Goal: Information Seeking & Learning: Check status

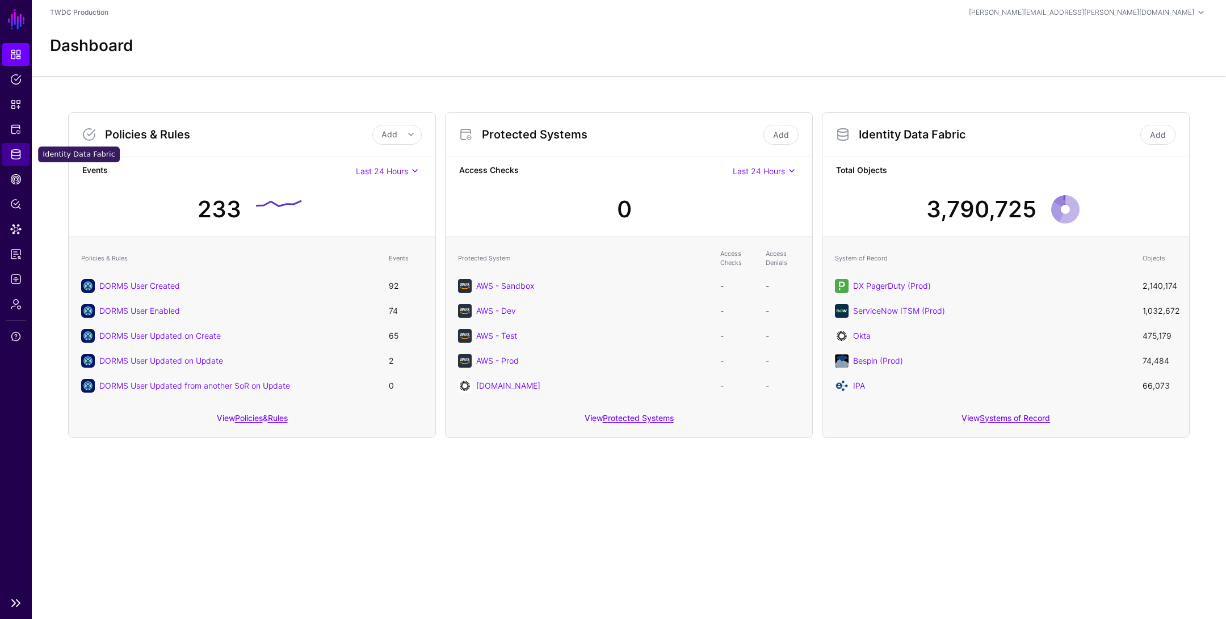
click at [18, 151] on span "Identity Data Fabric" at bounding box center [15, 154] width 11 height 11
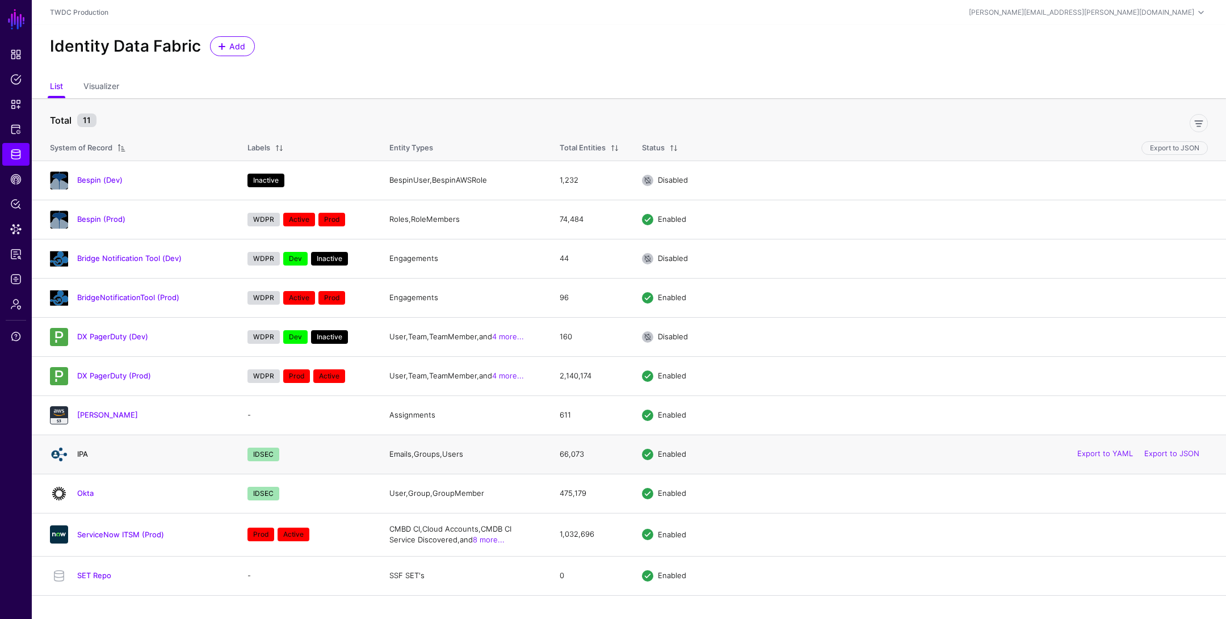
click at [82, 451] on link "IPA" at bounding box center [82, 454] width 11 height 9
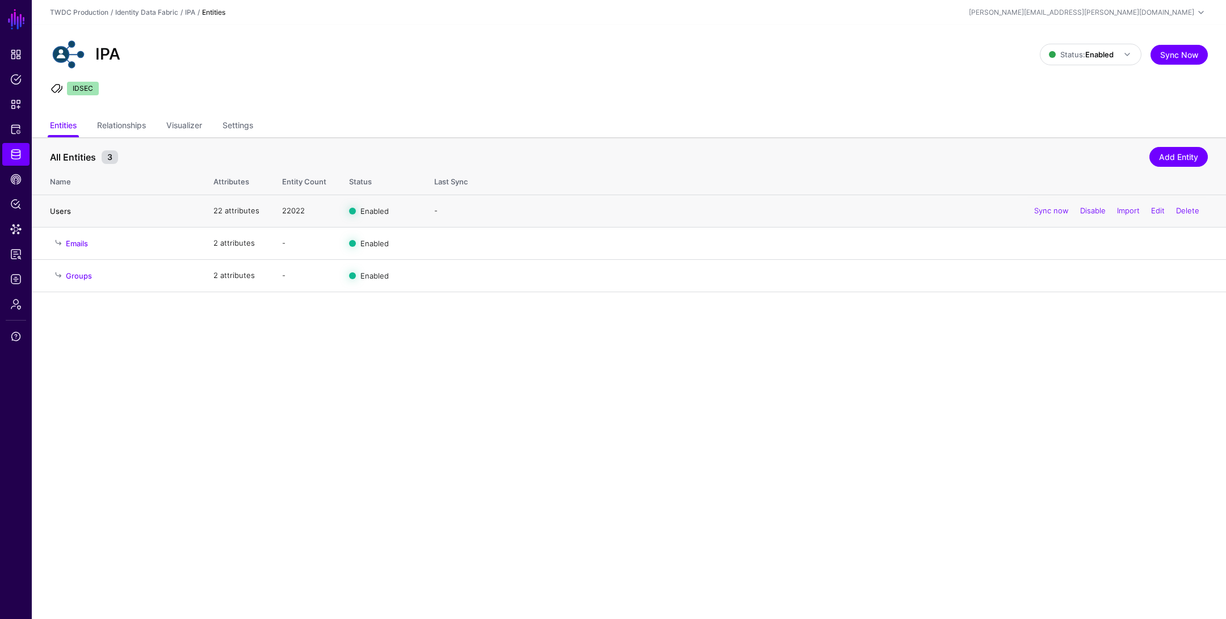
click at [64, 210] on link "Users" at bounding box center [60, 211] width 21 height 9
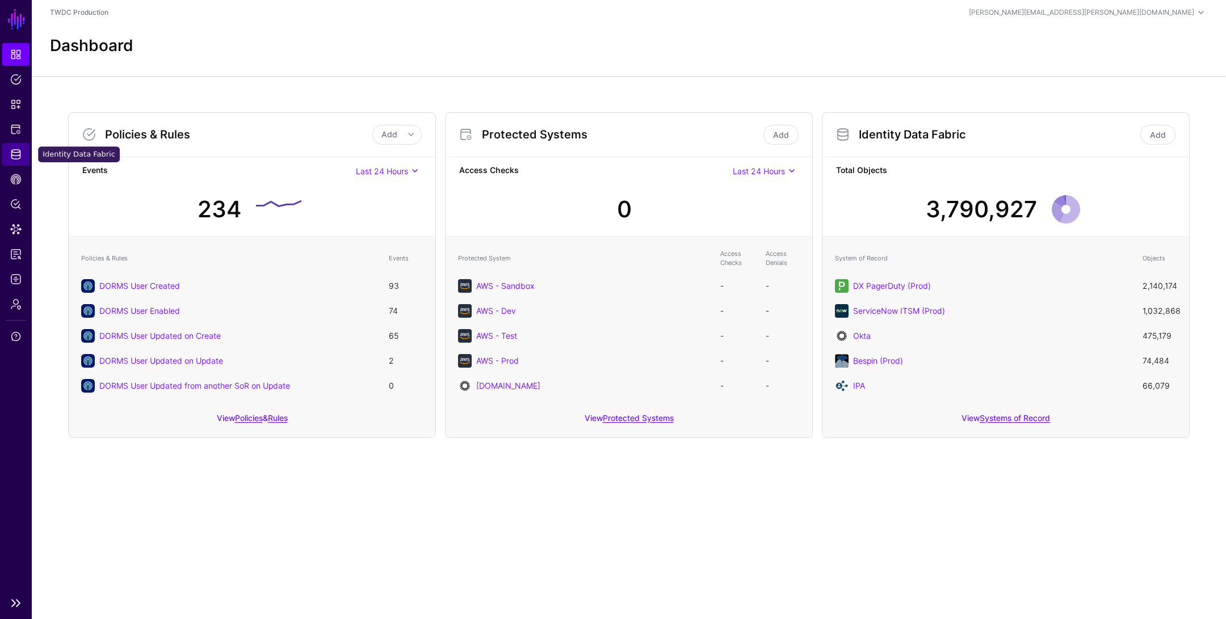
click at [18, 158] on span "Identity Data Fabric" at bounding box center [15, 154] width 11 height 11
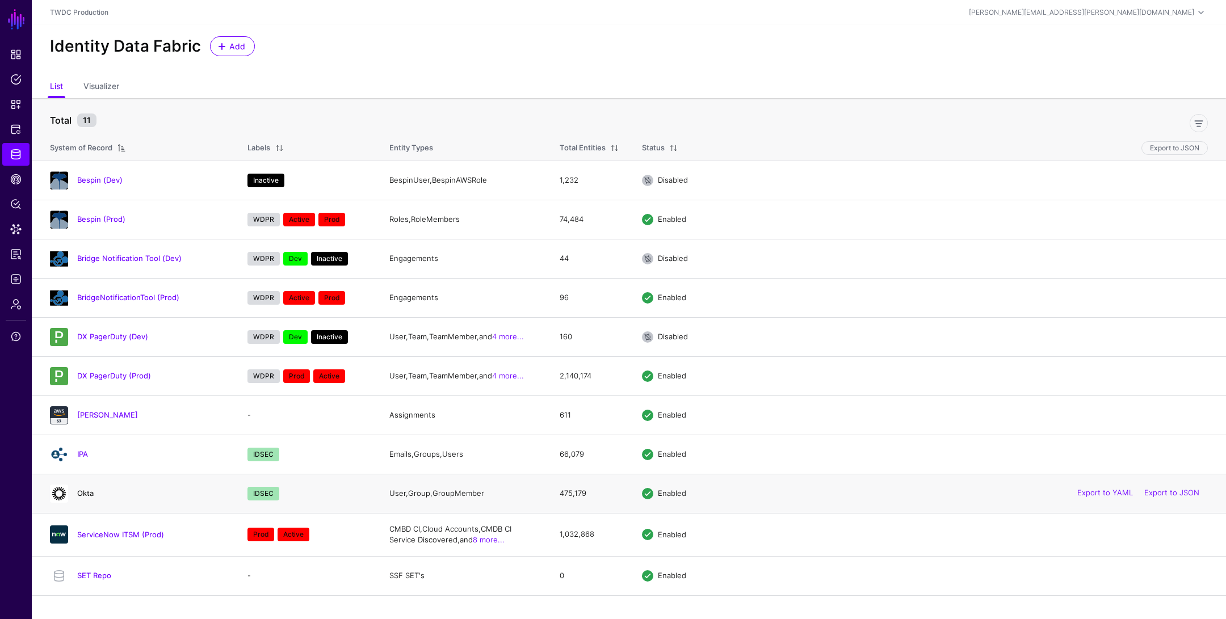
click at [85, 491] on link "Okta" at bounding box center [85, 493] width 16 height 9
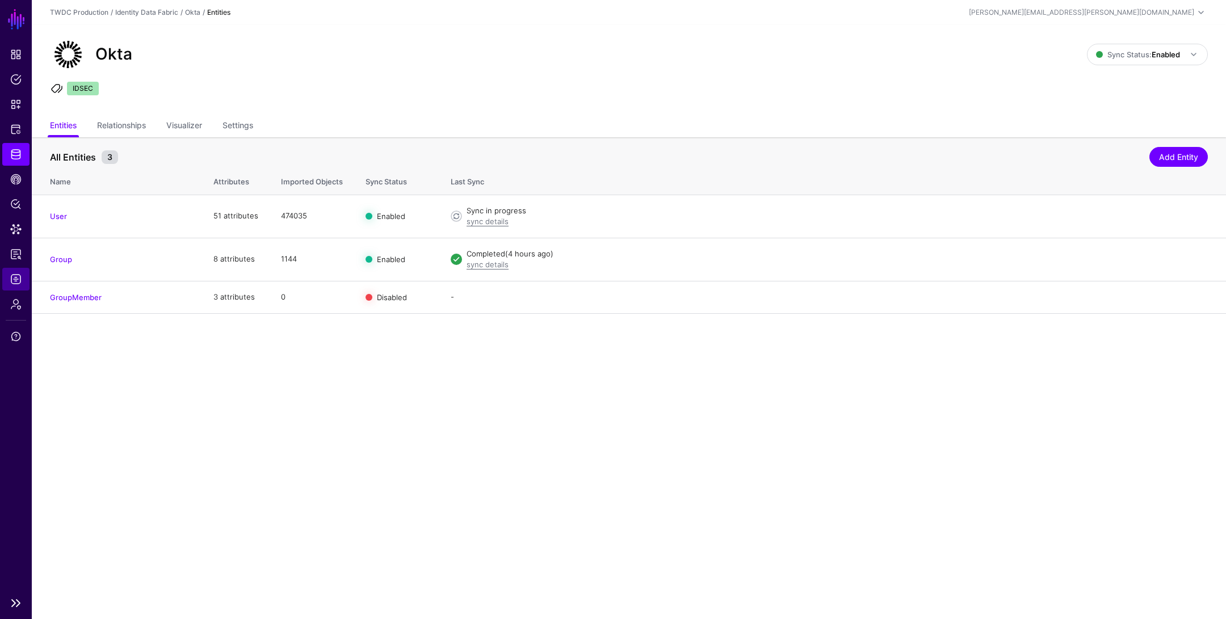
click at [15, 279] on span "Logs" at bounding box center [15, 279] width 11 height 11
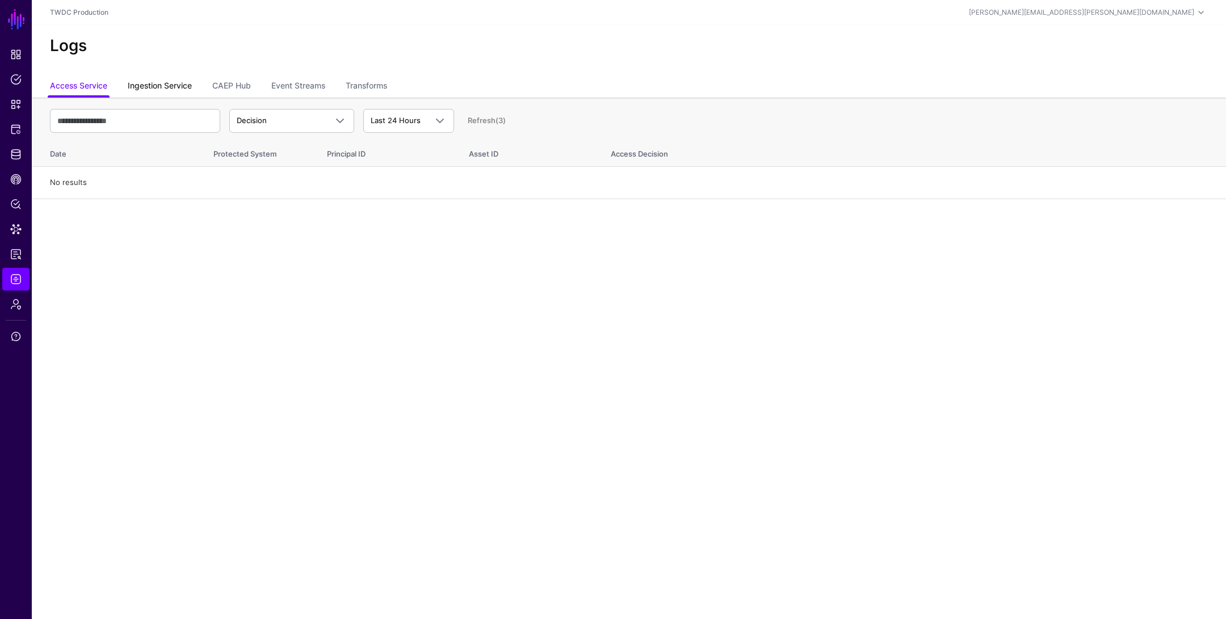
click at [171, 85] on link "Ingestion Service" at bounding box center [160, 87] width 64 height 22
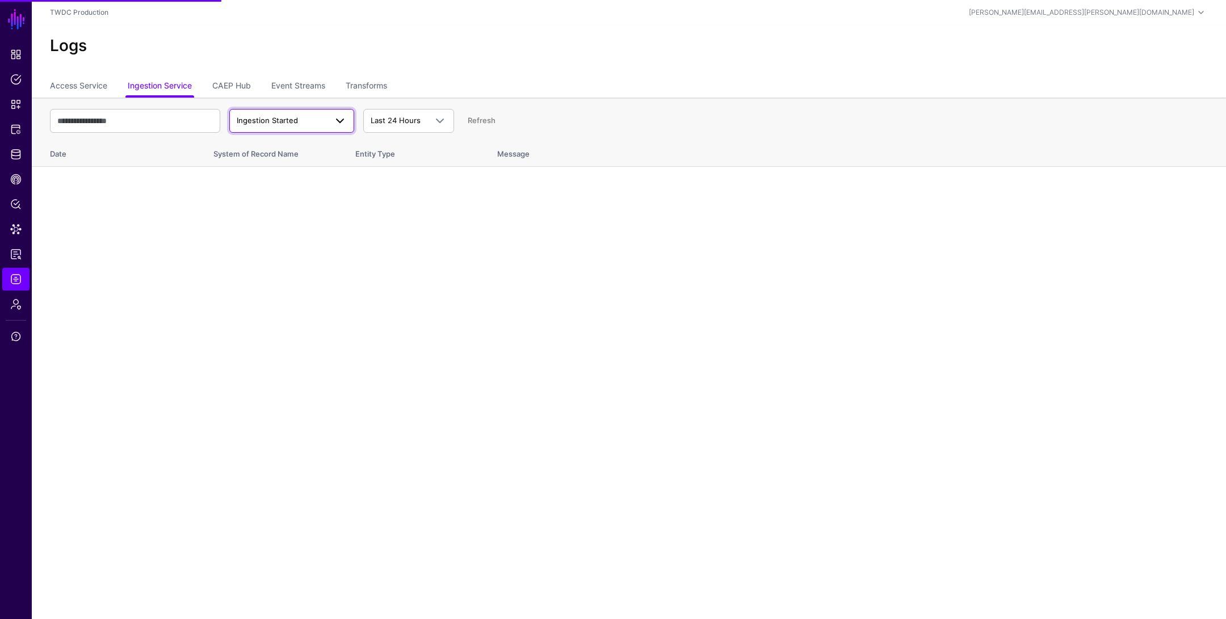
click at [291, 127] on link "Ingestion Started" at bounding box center [291, 121] width 125 height 24
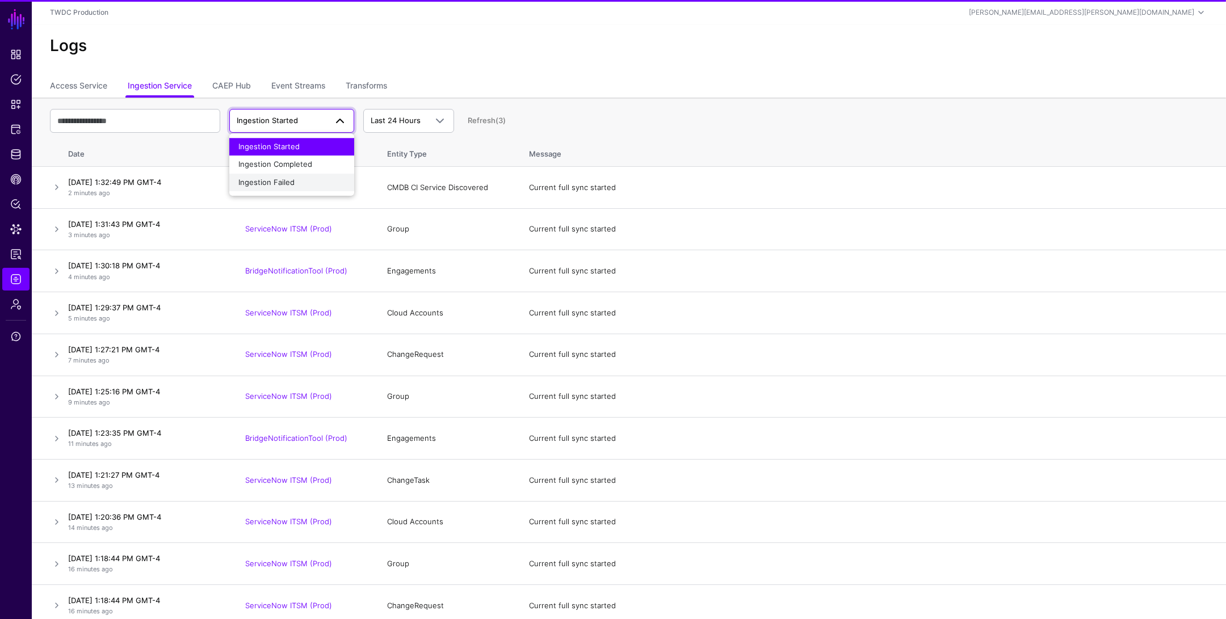
click at [294, 180] on div "Ingestion Failed" at bounding box center [291, 182] width 107 height 11
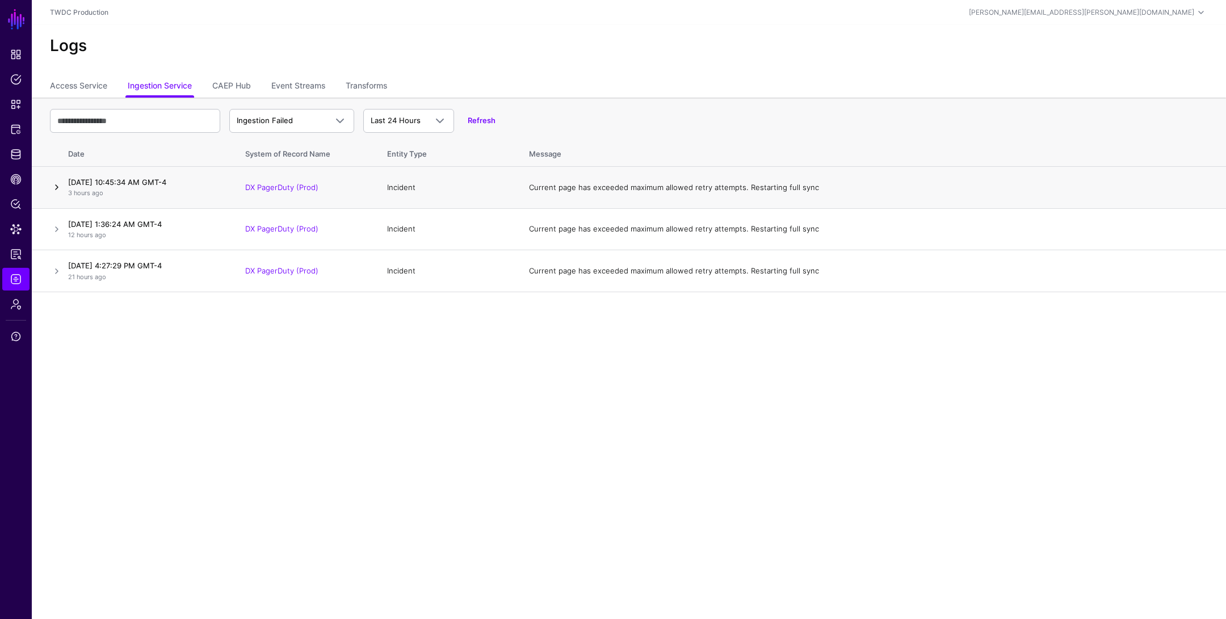
click at [57, 187] on link at bounding box center [57, 188] width 14 height 14
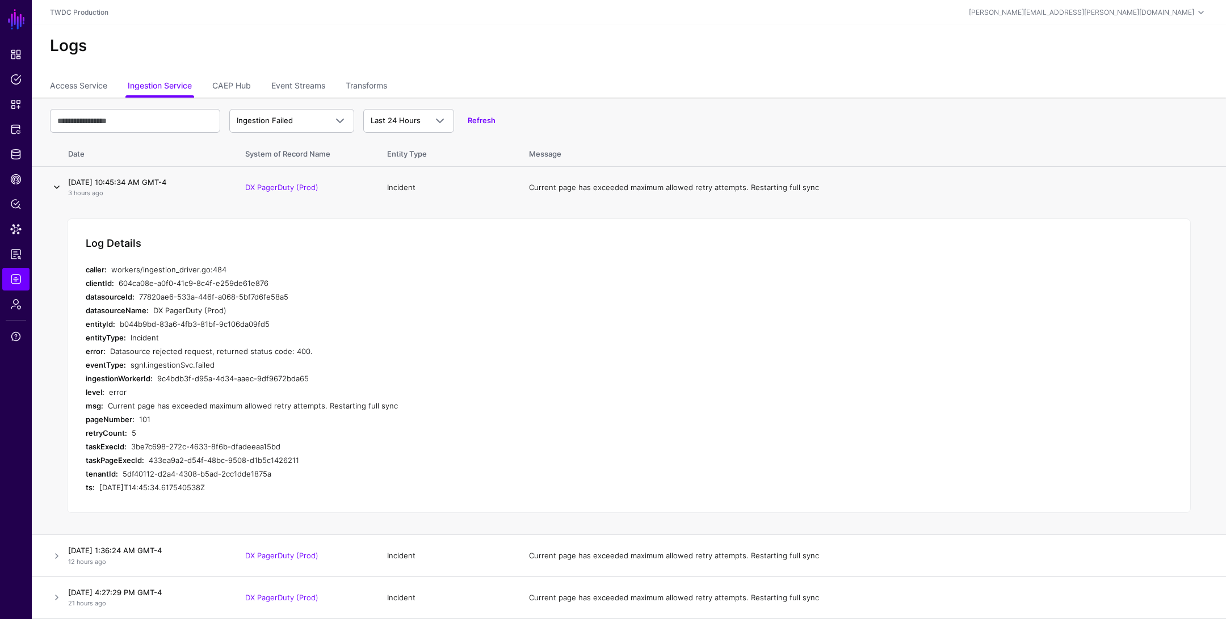
click at [57, 187] on link at bounding box center [57, 188] width 14 height 14
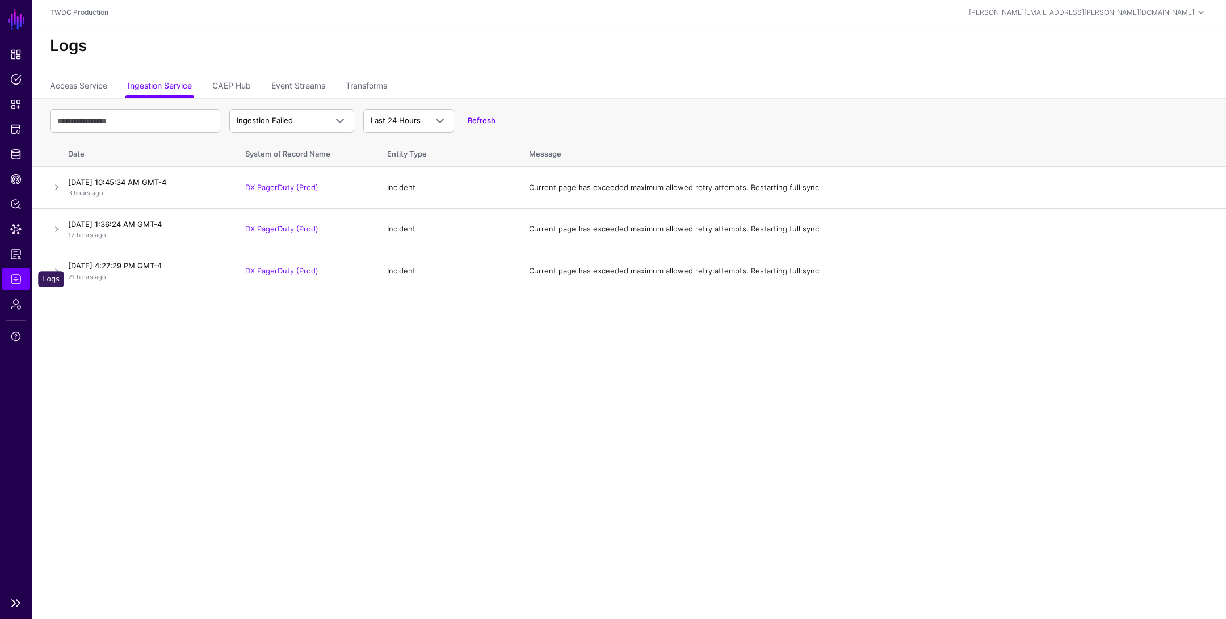
click at [14, 275] on span "Logs" at bounding box center [15, 279] width 11 height 11
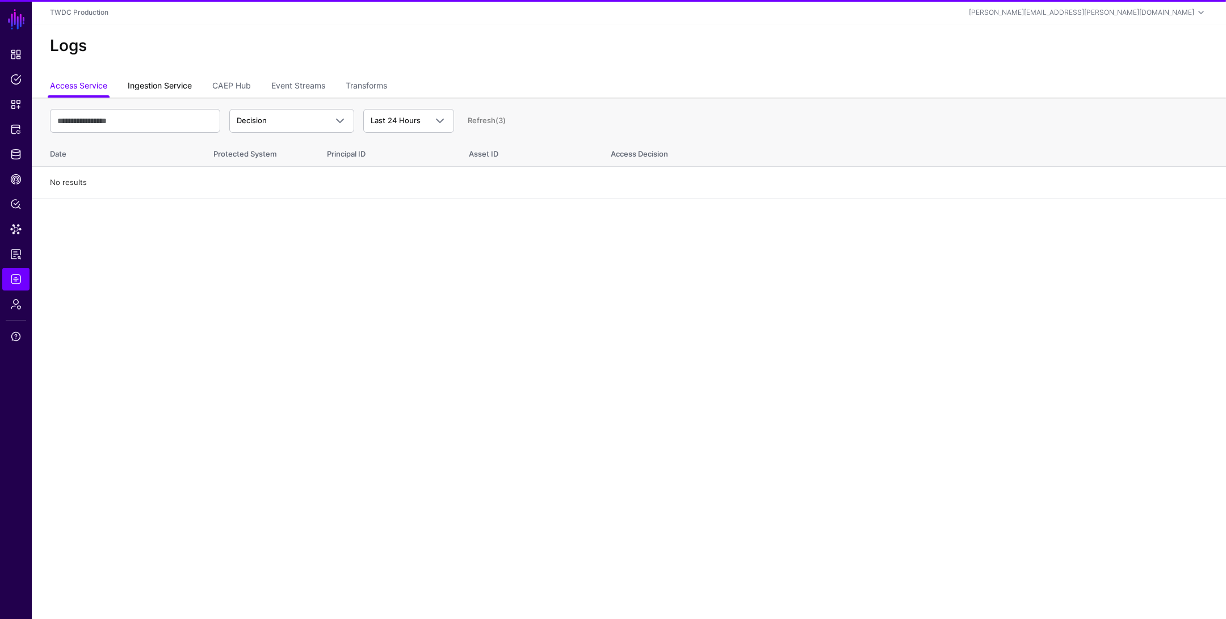
click at [167, 91] on link "Ingestion Service" at bounding box center [160, 87] width 64 height 22
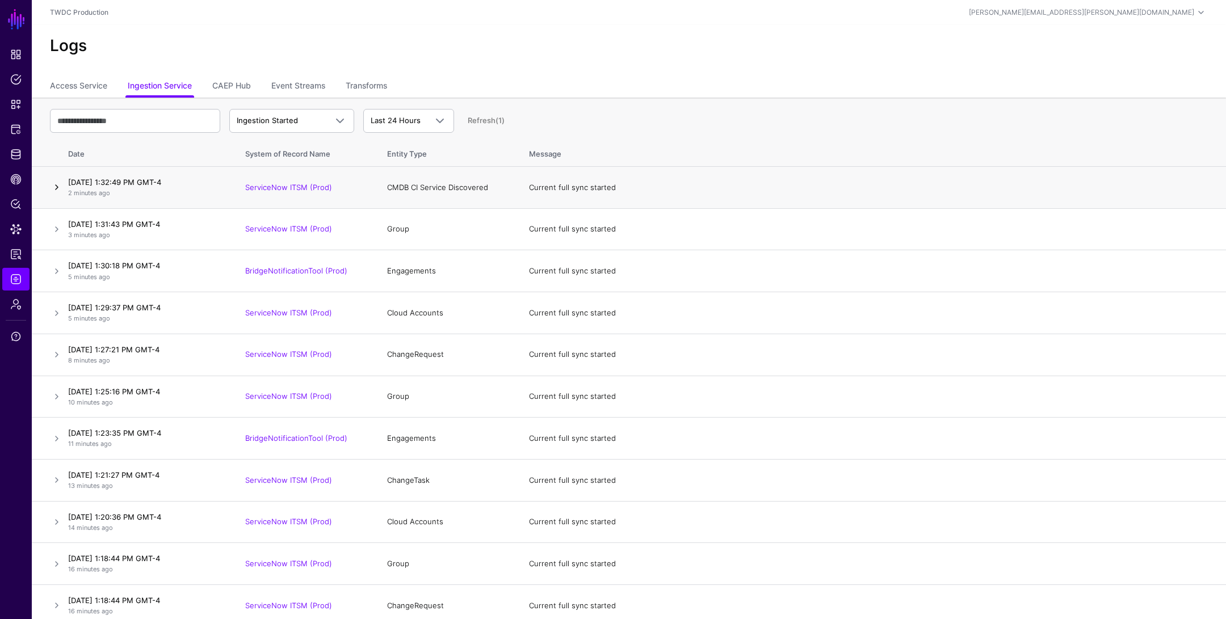
click at [60, 190] on link at bounding box center [57, 188] width 14 height 14
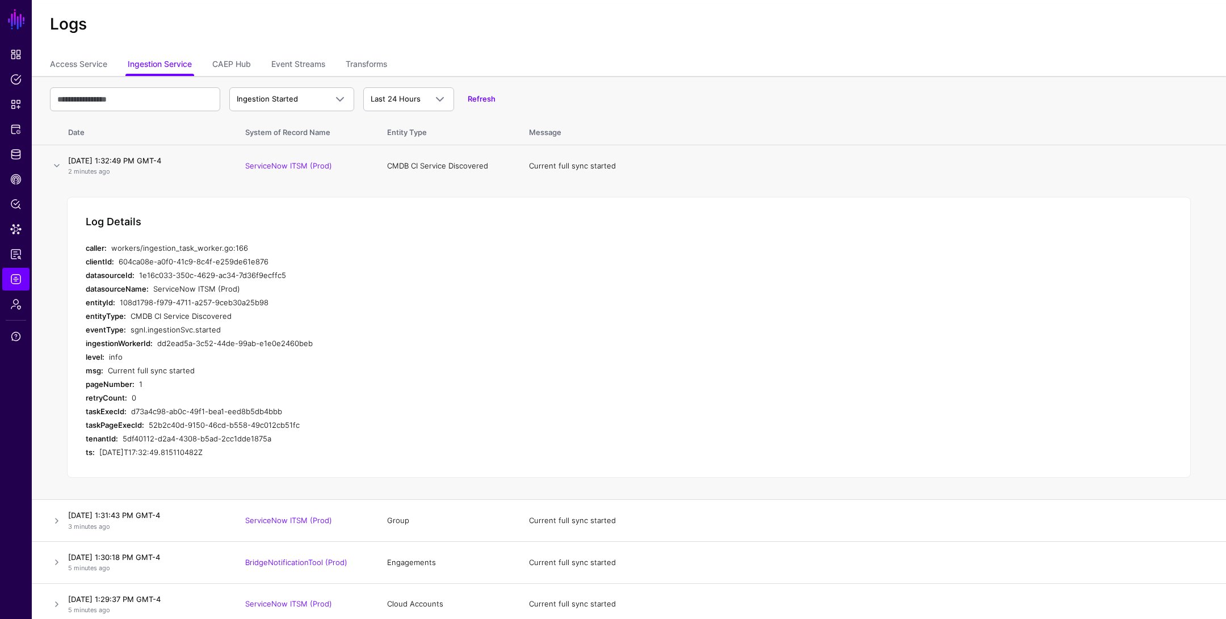
scroll to position [35, 0]
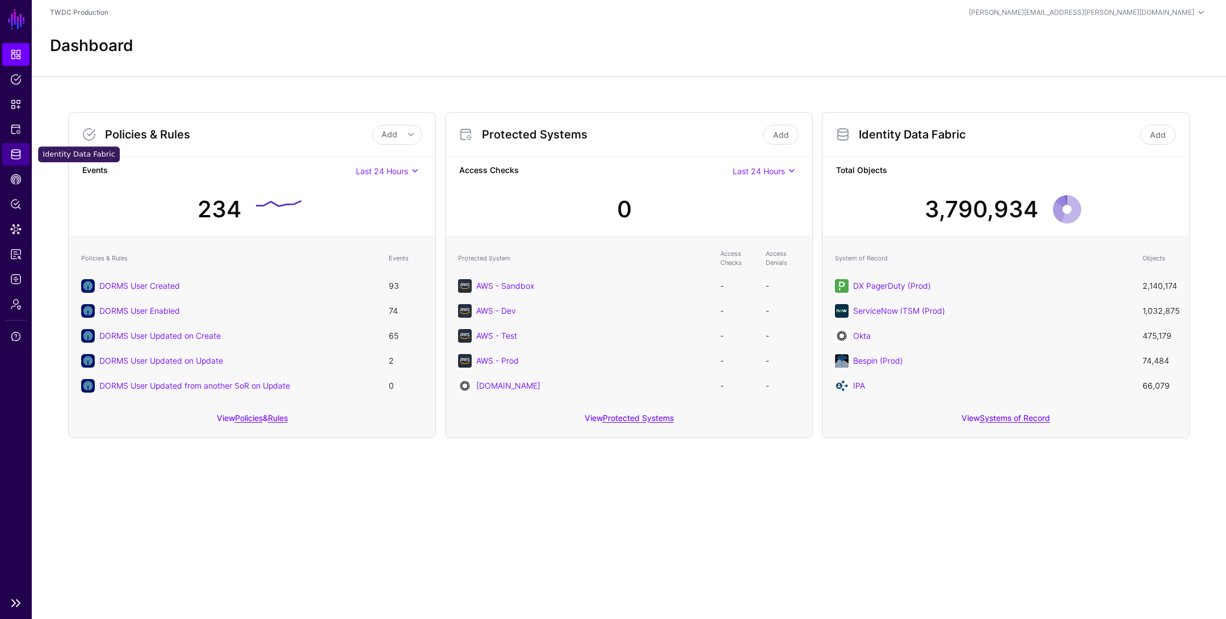
click at [18, 153] on span "Identity Data Fabric" at bounding box center [15, 154] width 11 height 11
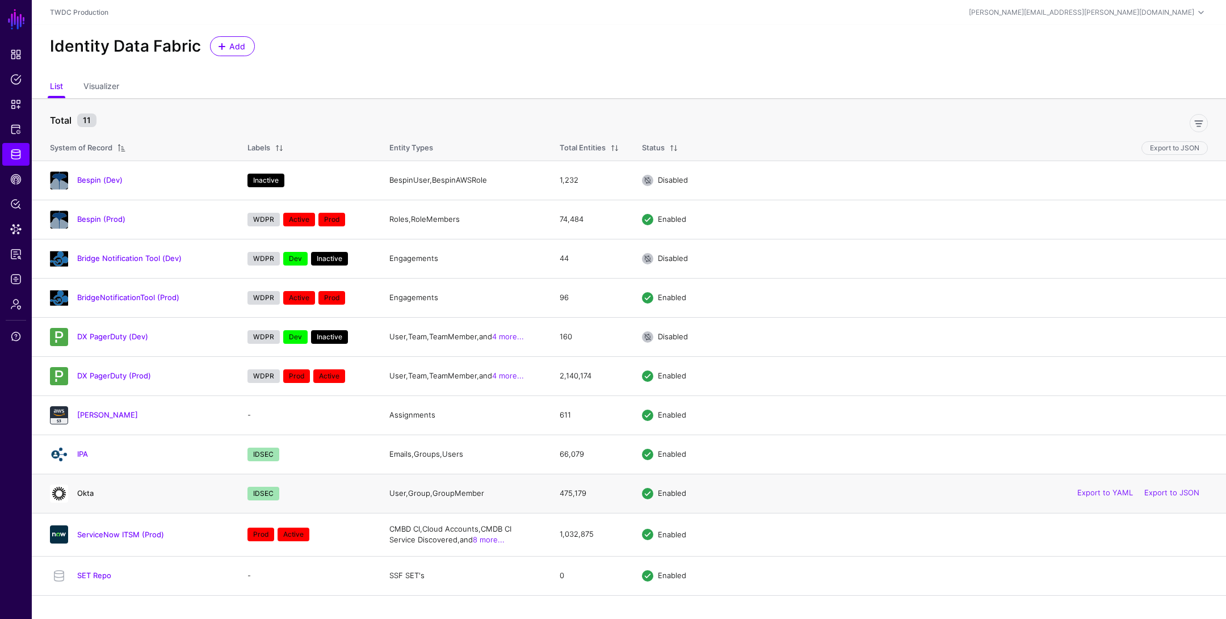
click at [89, 491] on link "Okta" at bounding box center [85, 493] width 16 height 9
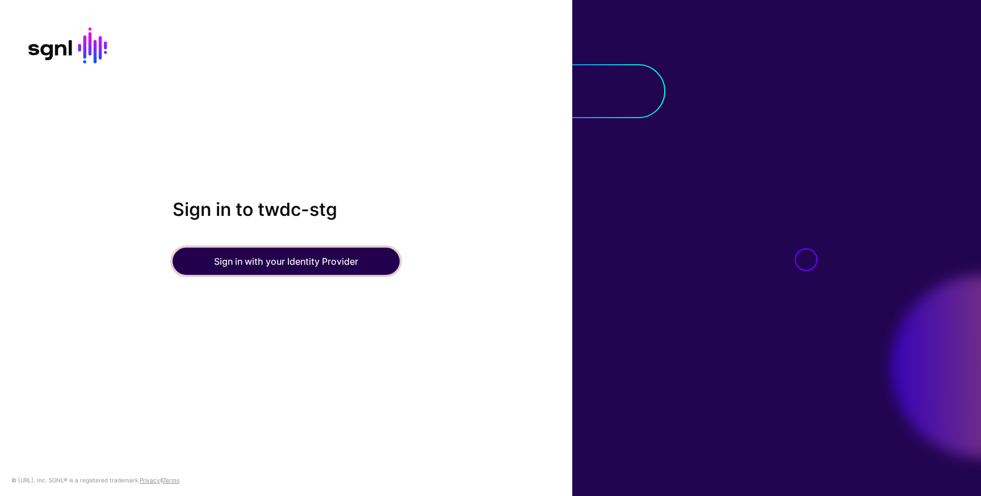
click at [257, 258] on button "Sign in with your Identity Provider" at bounding box center [286, 261] width 227 height 27
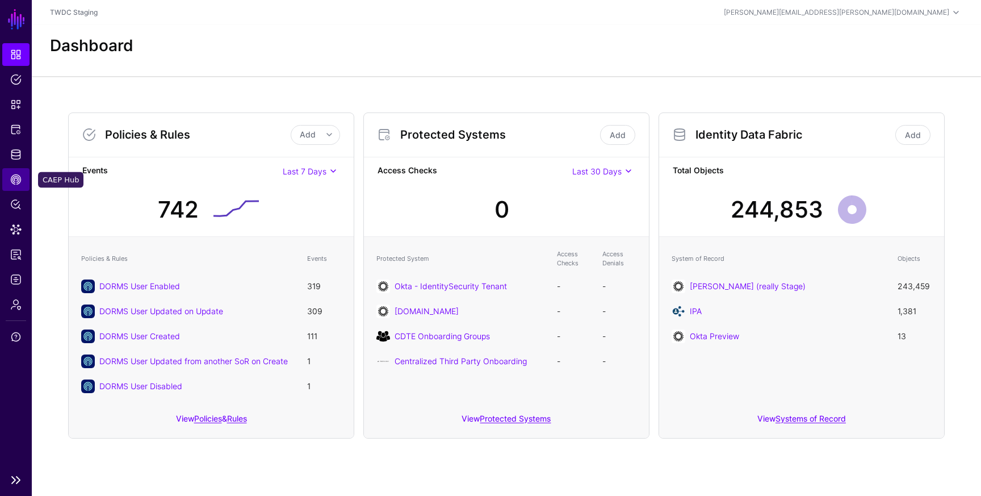
click at [15, 178] on span "CAEP Hub" at bounding box center [15, 179] width 11 height 11
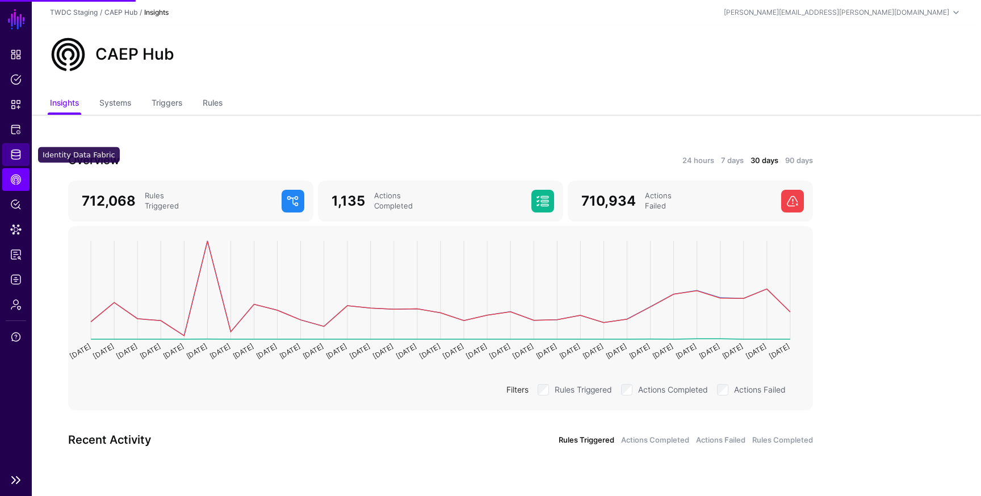
click at [14, 157] on span "Identity Data Fabric" at bounding box center [15, 154] width 11 height 11
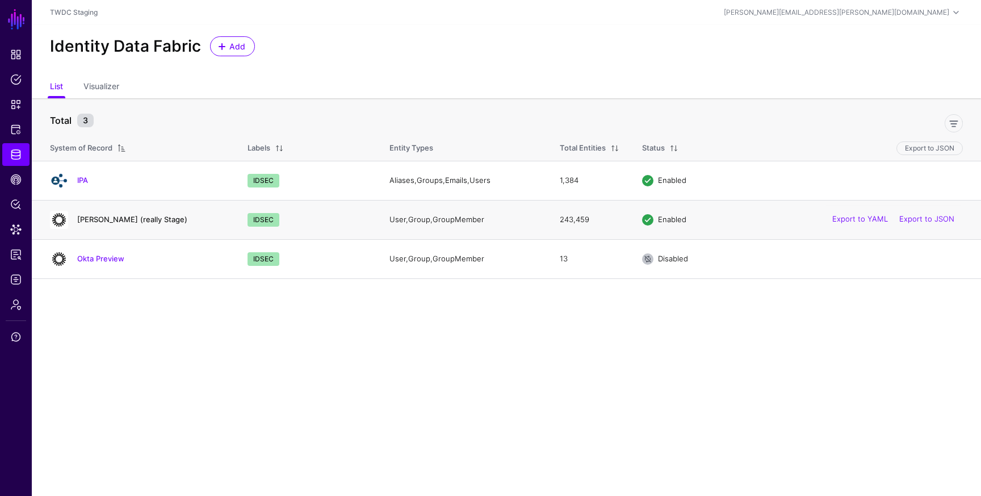
click at [114, 222] on link "Okta Dev (really Stage)" at bounding box center [132, 219] width 110 height 9
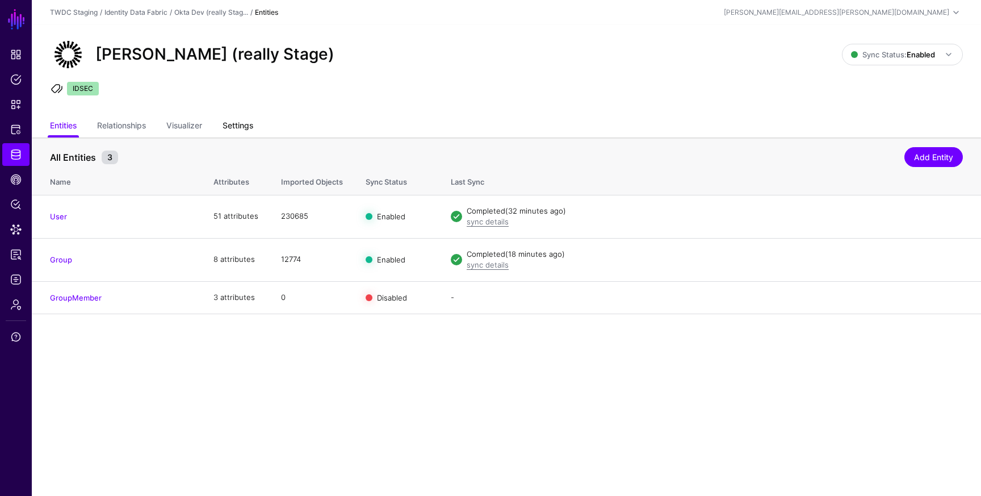
click at [249, 125] on link "Settings" at bounding box center [238, 127] width 31 height 22
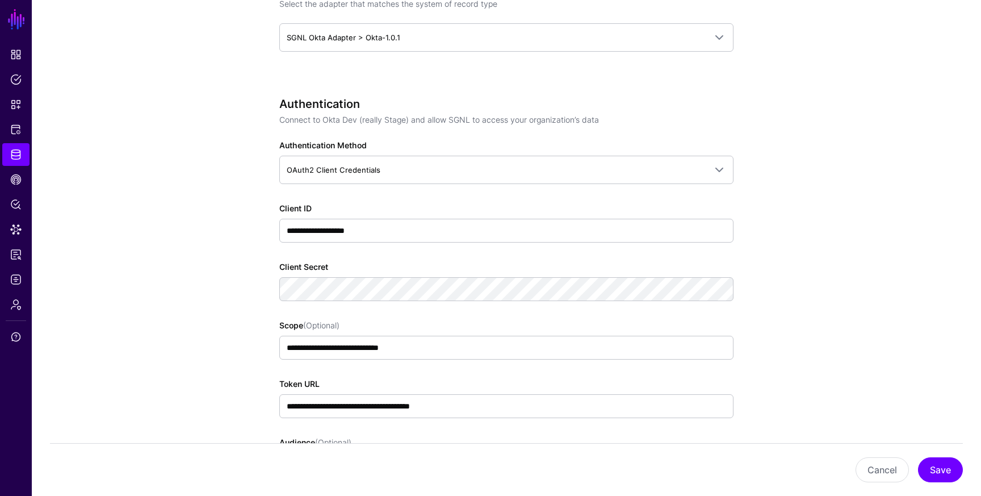
scroll to position [62, 0]
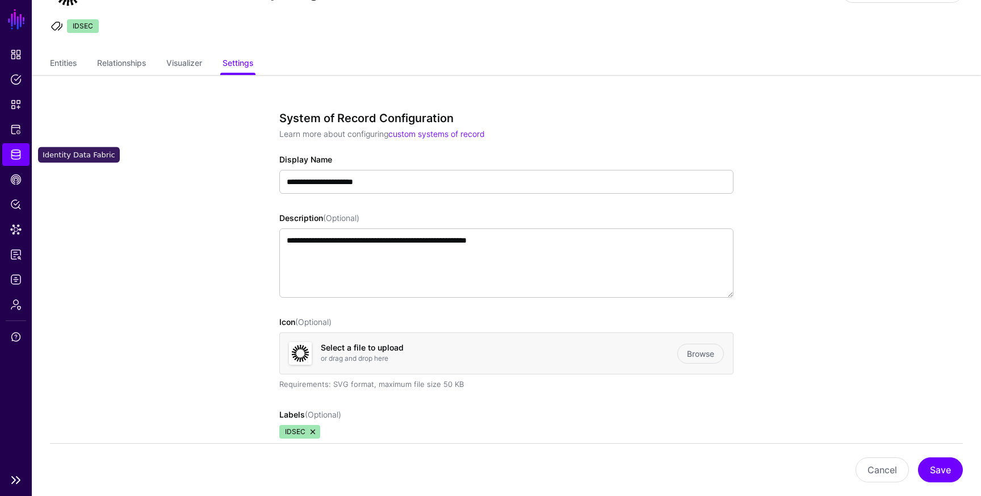
click at [17, 156] on span "Identity Data Fabric" at bounding box center [15, 154] width 11 height 11
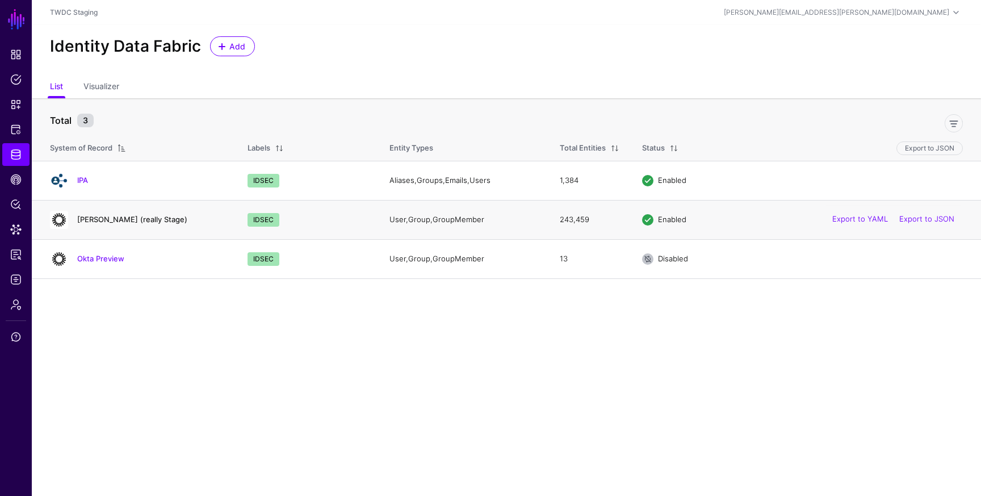
click at [117, 216] on link "[PERSON_NAME] (really Stage)" at bounding box center [132, 219] width 110 height 9
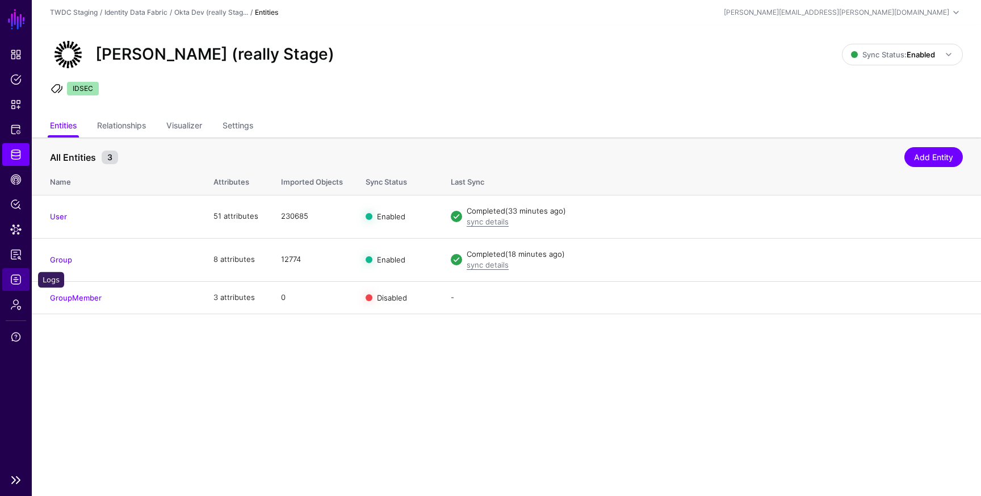
click at [17, 280] on span "Logs" at bounding box center [15, 279] width 11 height 11
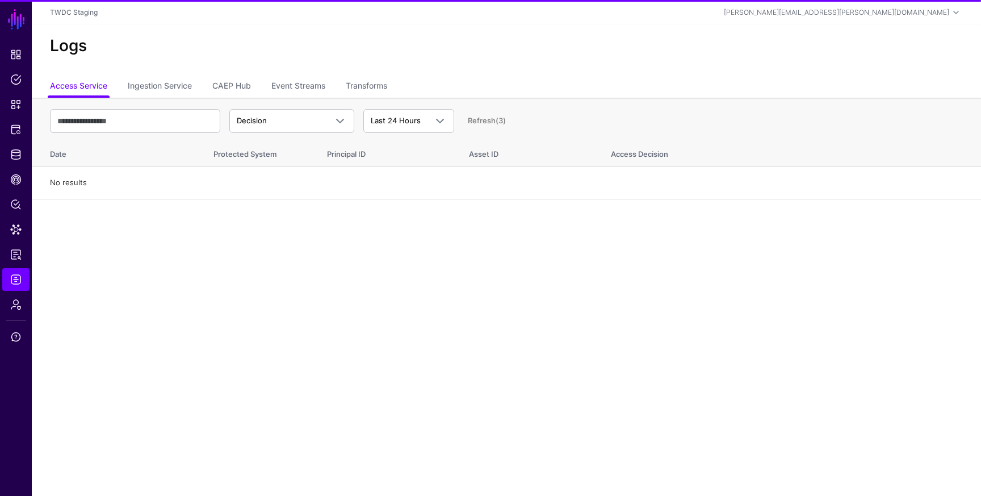
click at [154, 68] on div "Logs" at bounding box center [506, 50] width 949 height 51
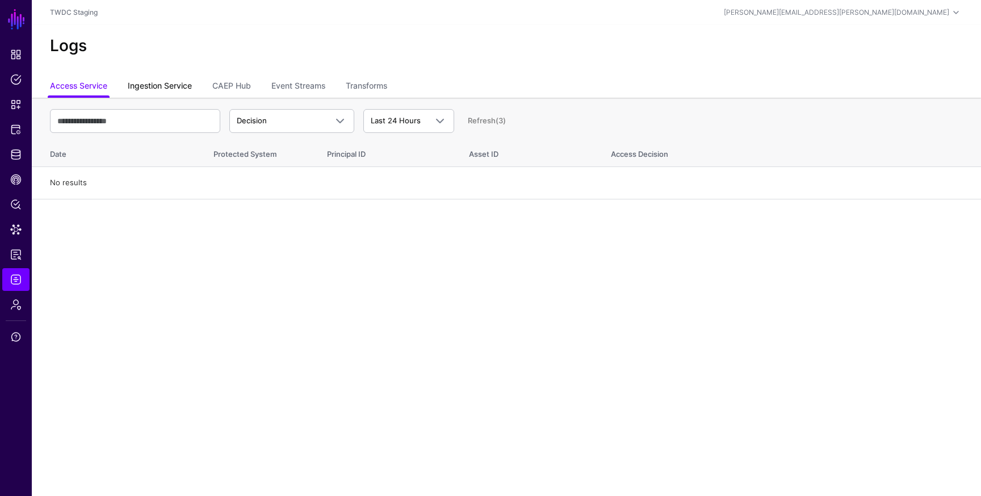
click at [154, 81] on link "Ingestion Service" at bounding box center [160, 87] width 64 height 22
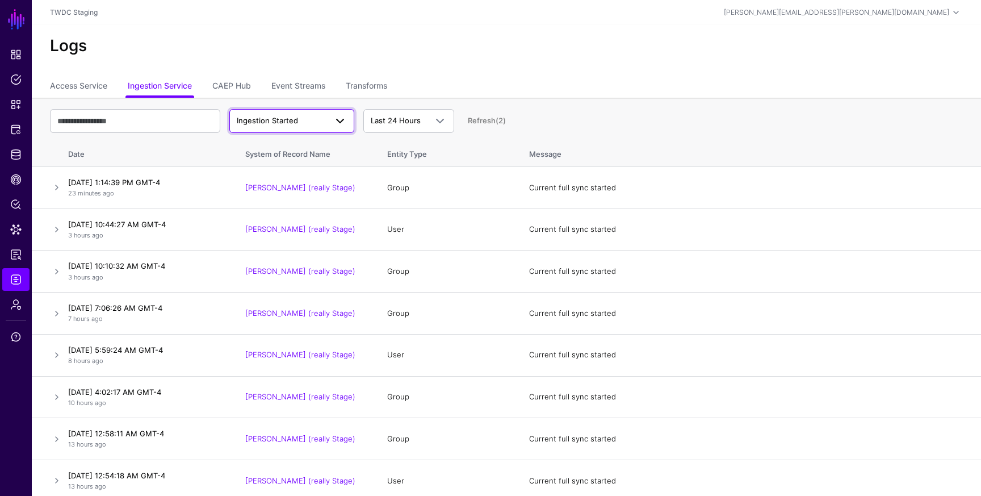
click at [320, 122] on span "Ingestion Started" at bounding box center [282, 120] width 90 height 11
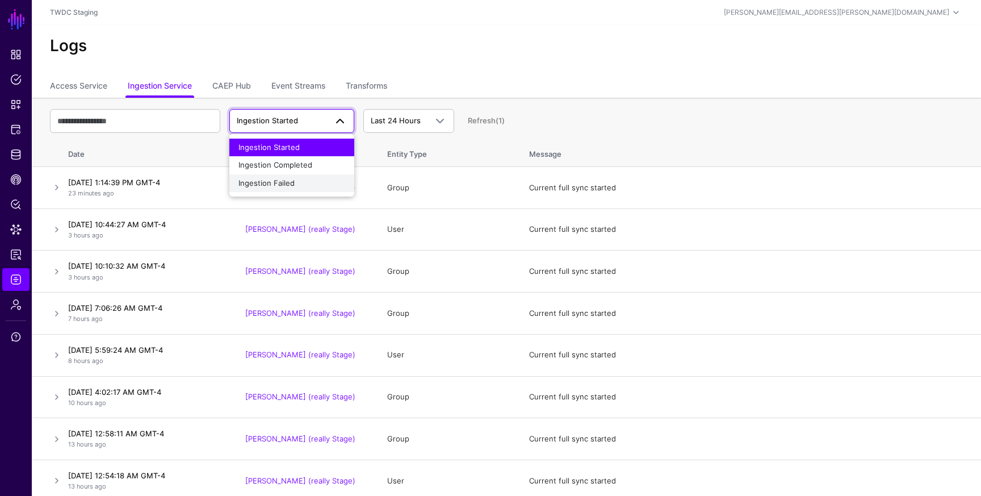
click at [310, 179] on div "Ingestion Failed" at bounding box center [291, 183] width 107 height 11
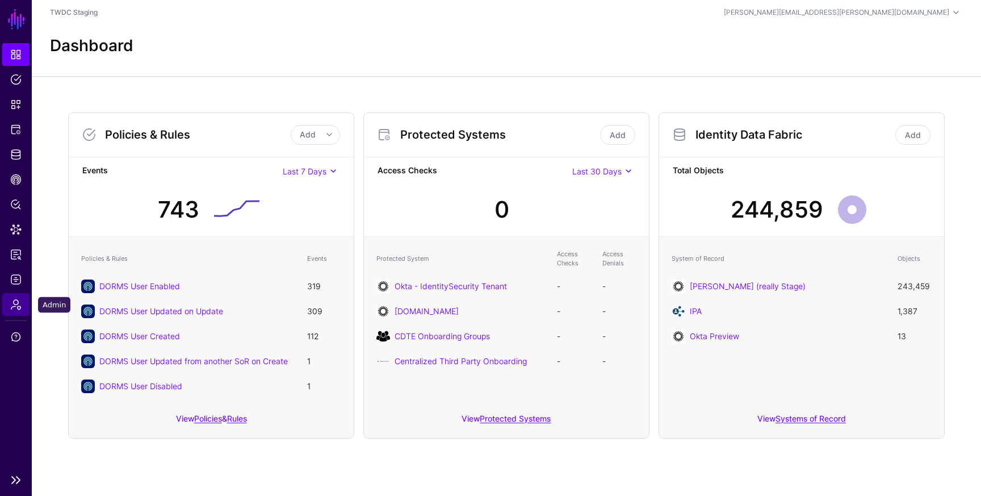
click at [19, 302] on span "Admin" at bounding box center [15, 304] width 11 height 11
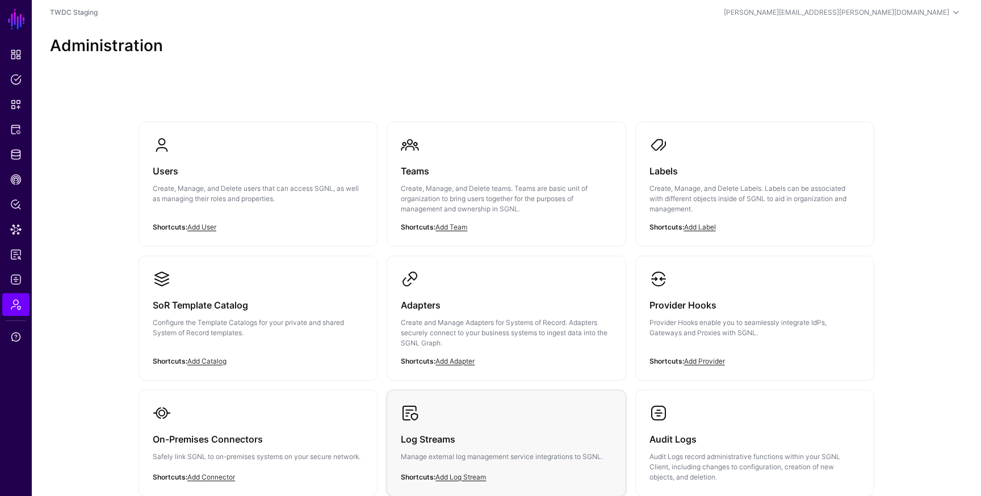
click at [492, 442] on h3 "Log Streams" at bounding box center [506, 439] width 211 height 16
